Goal: Task Accomplishment & Management: Complete application form

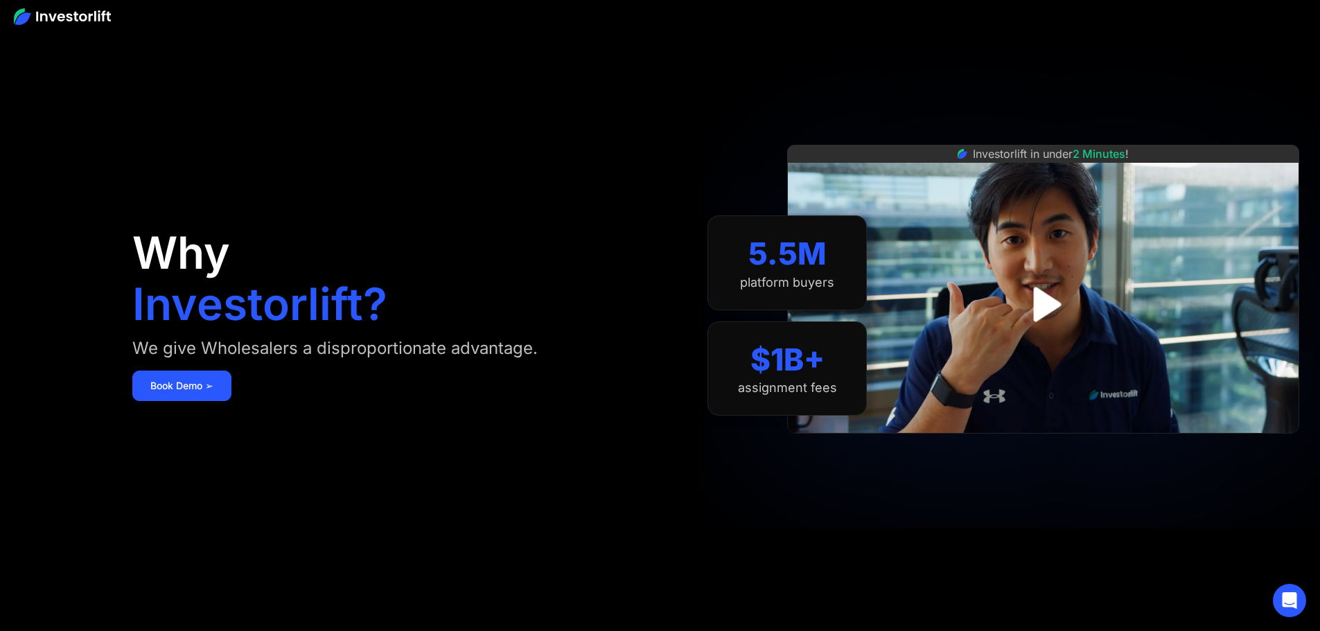
click at [1067, 304] on img "open lightbox" at bounding box center [1043, 304] width 62 height 62
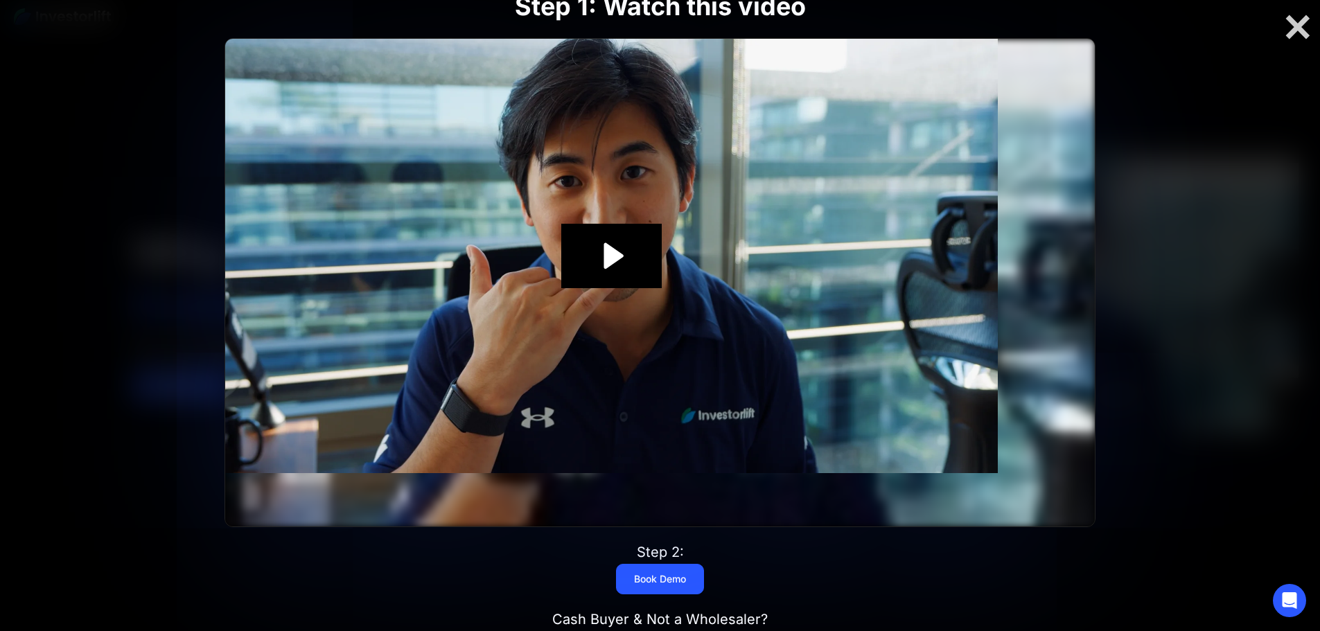
click at [998, 306] on img at bounding box center [611, 256] width 773 height 434
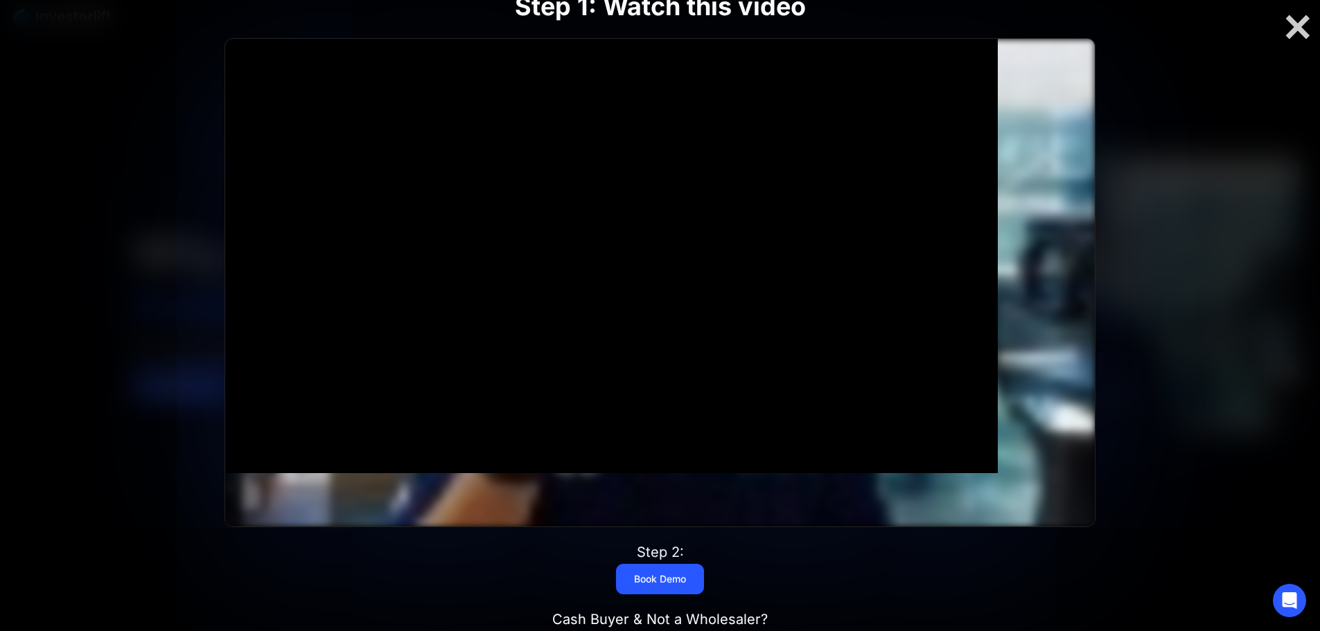
click at [998, 301] on div at bounding box center [611, 256] width 773 height 434
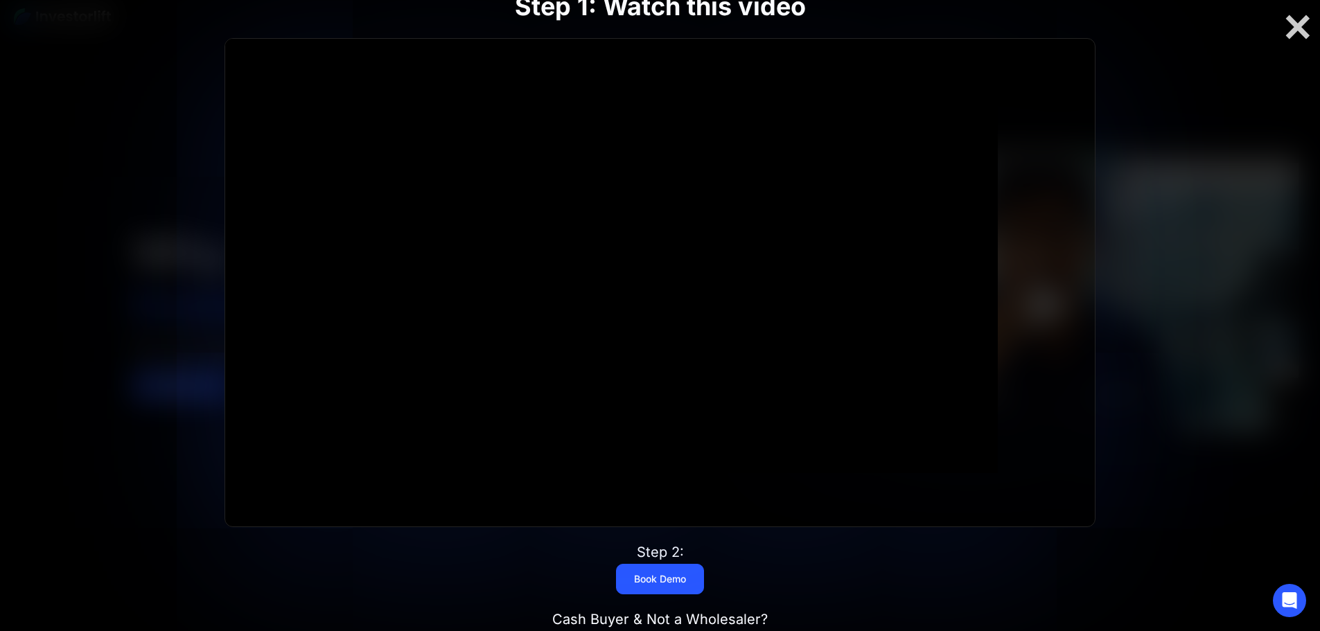
click at [1062, 301] on div "Step 1: Watch this video Click for sound @keyframes VOLUME_SMALL_WAVE_FLASH { 0…" at bounding box center [660, 316] width 1056 height 739
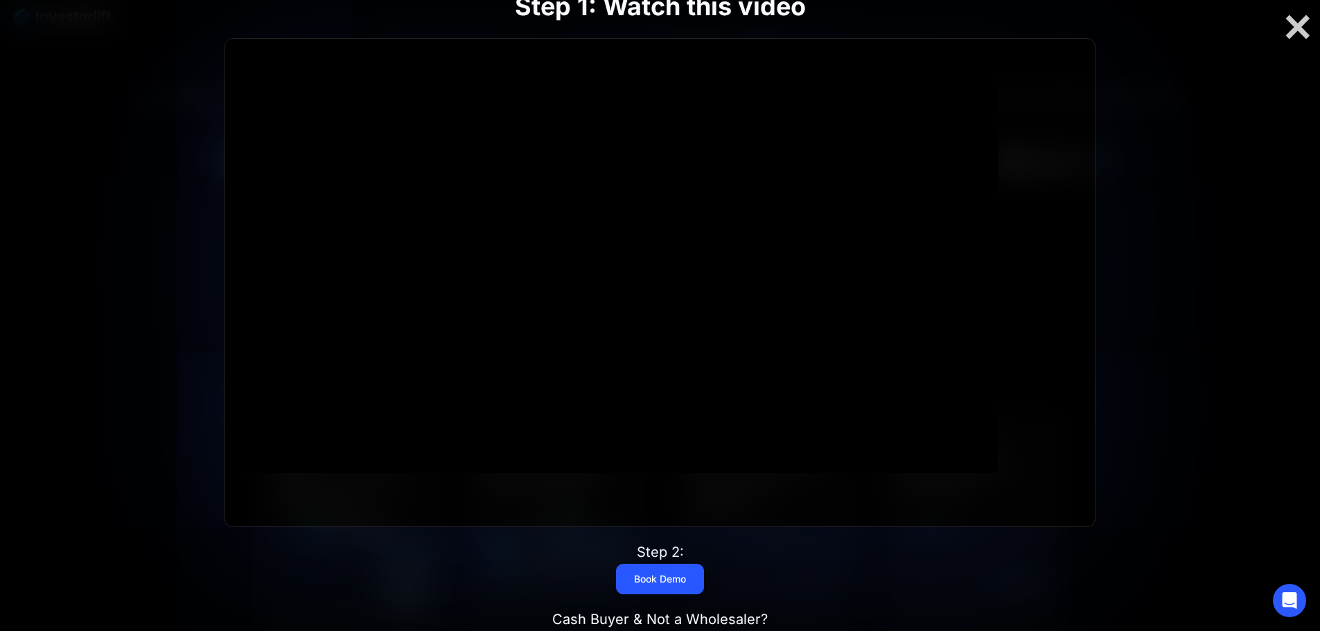
click at [1194, 315] on div at bounding box center [660, 315] width 1320 height 631
click at [1303, 24] on div at bounding box center [1298, 26] width 44 height 29
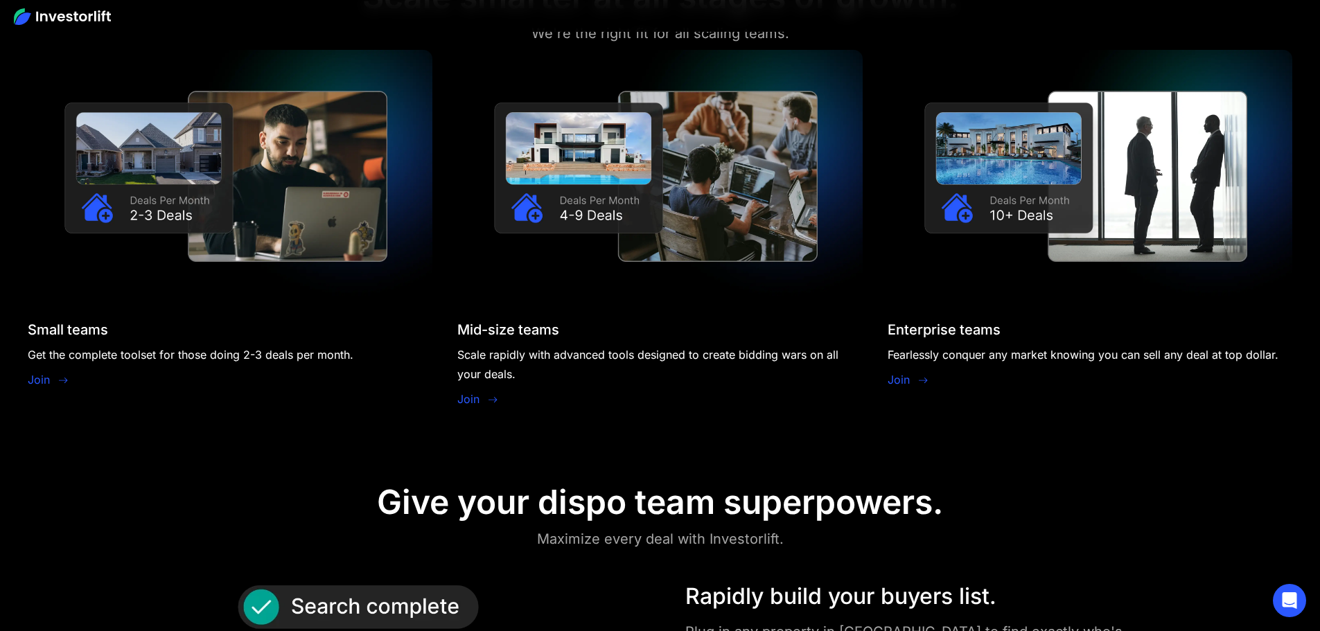
scroll to position [1349, 0]
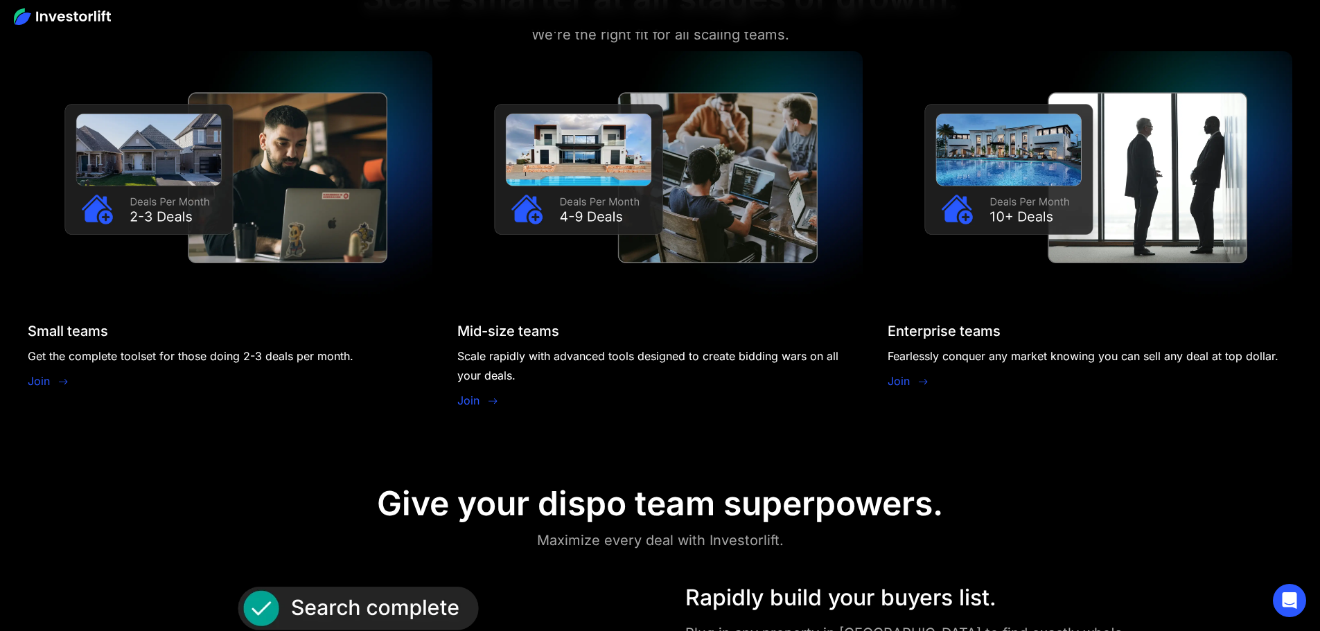
click at [50, 373] on link "Join" at bounding box center [39, 381] width 22 height 17
